Goal: Transaction & Acquisition: Subscribe to service/newsletter

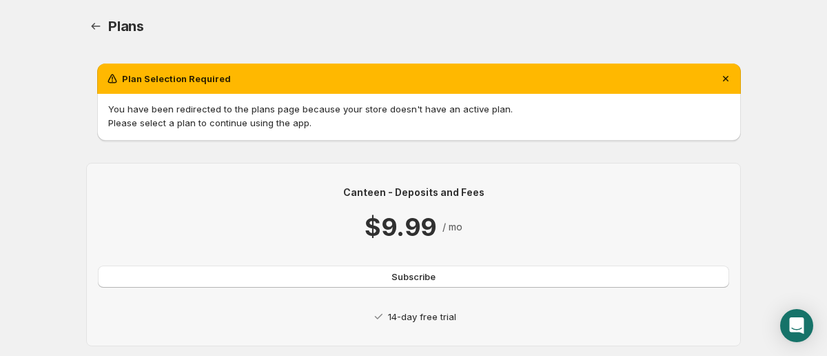
scroll to position [34, 0]
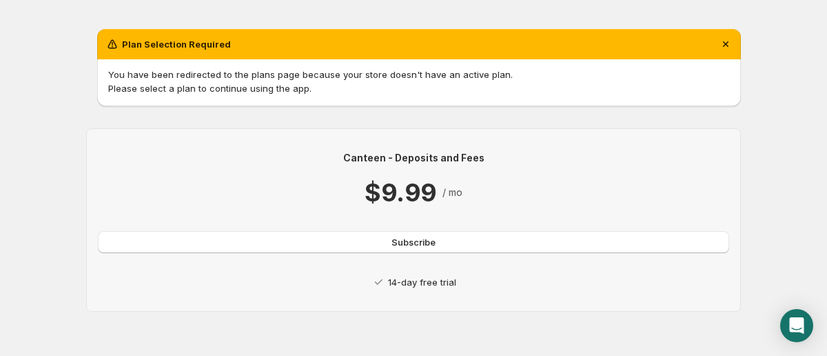
click at [404, 283] on p "14-day free trial" at bounding box center [422, 282] width 68 height 14
click at [382, 282] on icon at bounding box center [379, 282] width 14 height 14
click at [721, 45] on icon "Dismiss notification" at bounding box center [726, 44] width 14 height 14
